Goal: Book appointment/travel/reservation

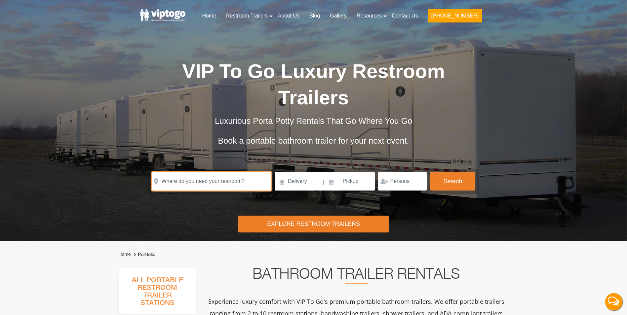
click at [198, 172] on input "text" at bounding box center [212, 181] width 120 height 19
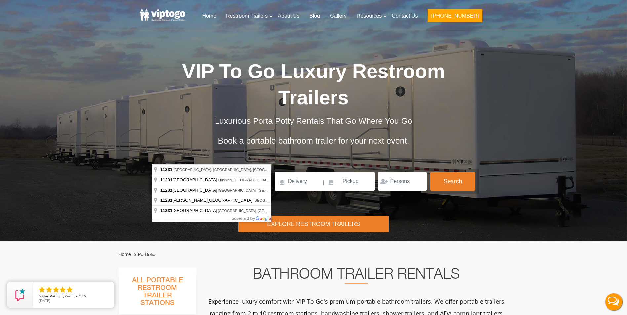
type input "[GEOGRAPHIC_DATA], [GEOGRAPHIC_DATA]"
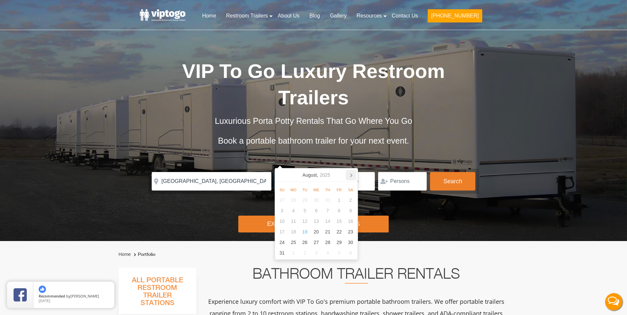
click at [355, 176] on icon at bounding box center [351, 175] width 11 height 11
click at [318, 210] on div "8" at bounding box center [317, 211] width 12 height 11
type input "[DATE]"
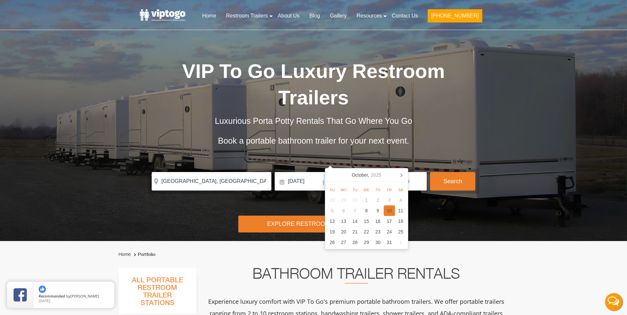
click at [388, 212] on div "10" at bounding box center [390, 211] width 12 height 11
type input "[DATE]"
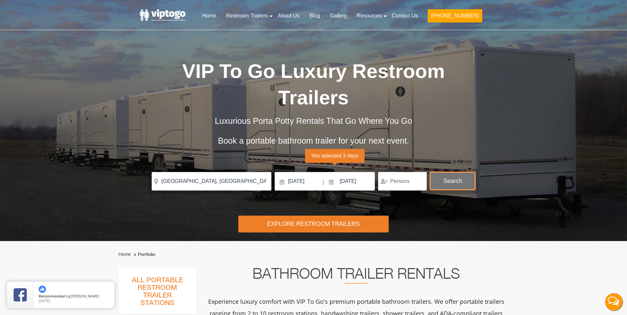
click at [448, 172] on button "Search" at bounding box center [452, 181] width 45 height 18
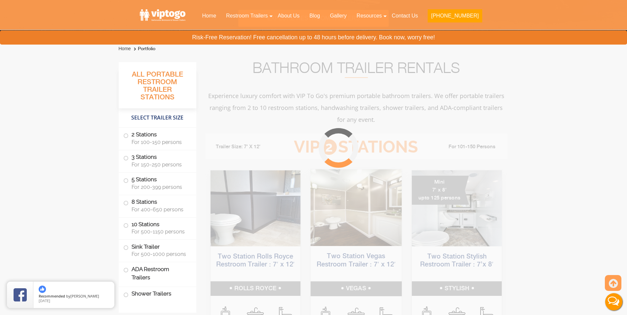
scroll to position [268, 0]
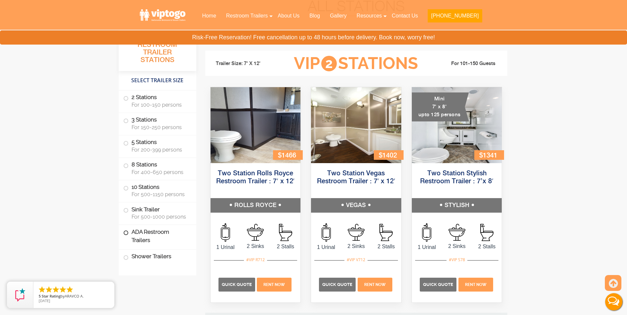
click at [156, 235] on label "ADA Restroom Trailers" at bounding box center [157, 236] width 68 height 22
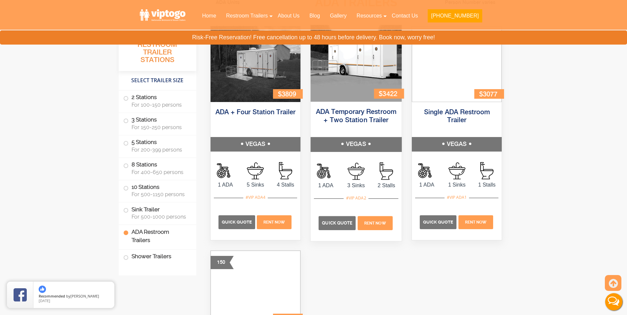
scroll to position [2306, 0]
